Goal: Check status: Check status

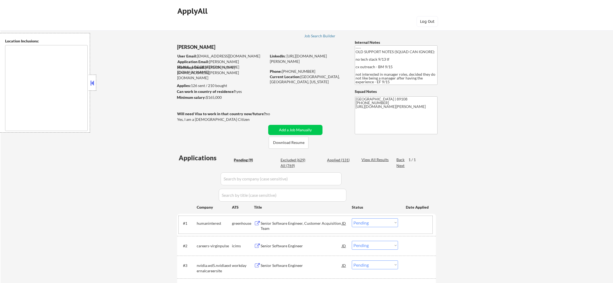
select select ""pending""
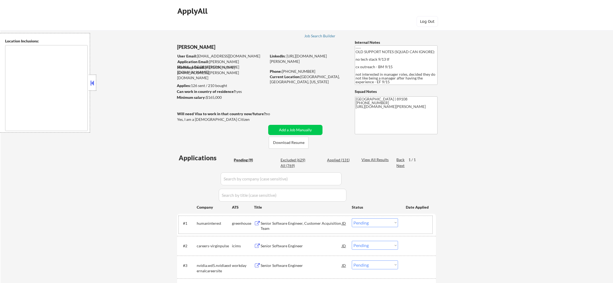
select select ""pending""
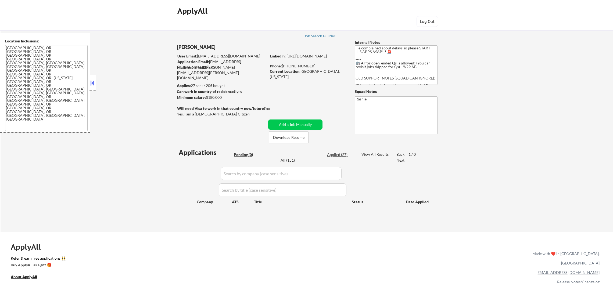
scroll to position [54, 0]
